Goal: Obtain resource: Download file/media

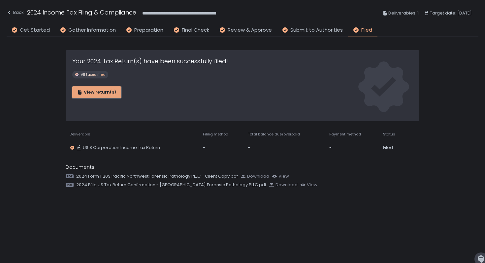
click at [100, 91] on div "View return(s)" at bounding box center [96, 92] width 39 height 6
click at [71, 177] on icon at bounding box center [70, 176] width 8 height 5
click at [92, 91] on div "View return(s)" at bounding box center [96, 92] width 39 height 6
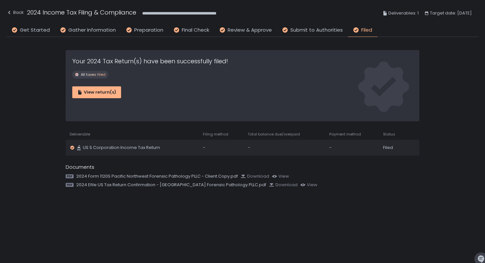
click at [101, 143] on td "US S Corporation Income Tax Return" at bounding box center [132, 148] width 133 height 16
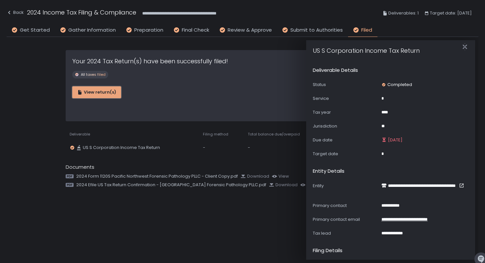
click at [91, 90] on div "View return(s)" at bounding box center [96, 92] width 39 height 6
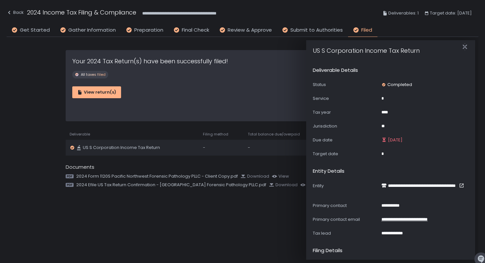
click at [98, 148] on span "US S Corporation Income Tax Return" at bounding box center [121, 148] width 77 height 6
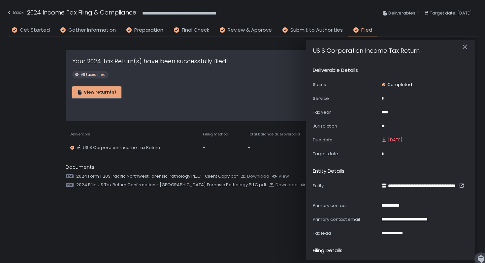
click at [90, 93] on div "View return(s)" at bounding box center [96, 92] width 39 height 6
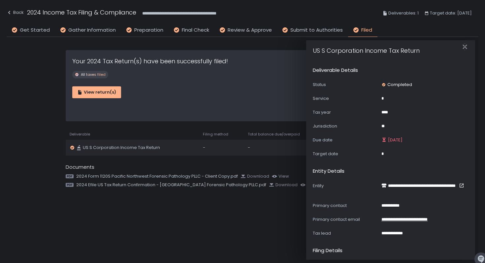
click at [88, 146] on span "US S Corporation Income Tax Return" at bounding box center [121, 148] width 77 height 6
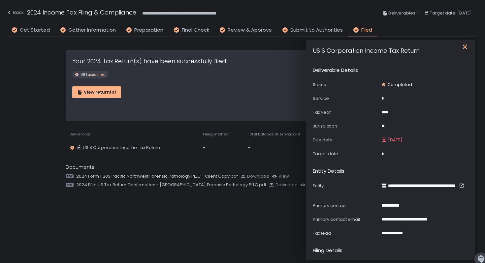
click at [466, 47] on icon "button" at bounding box center [464, 47] width 7 height 7
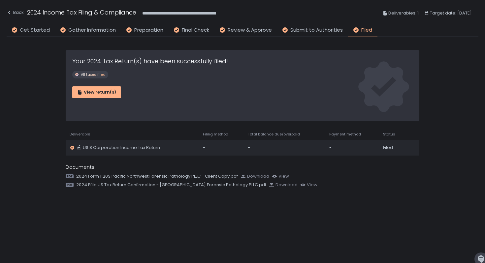
click at [119, 151] on td "US S Corporation Income Tax Return" at bounding box center [132, 148] width 133 height 16
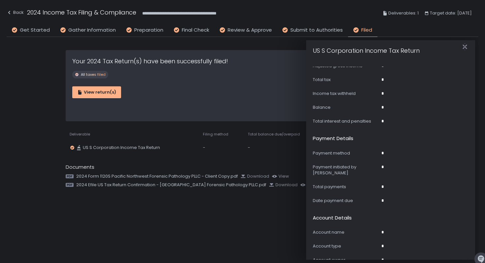
scroll to position [371, 0]
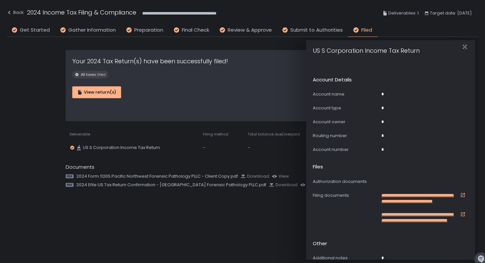
click at [395, 193] on link "**********" at bounding box center [423, 202] width 85 height 18
